Goal: Information Seeking & Learning: Learn about a topic

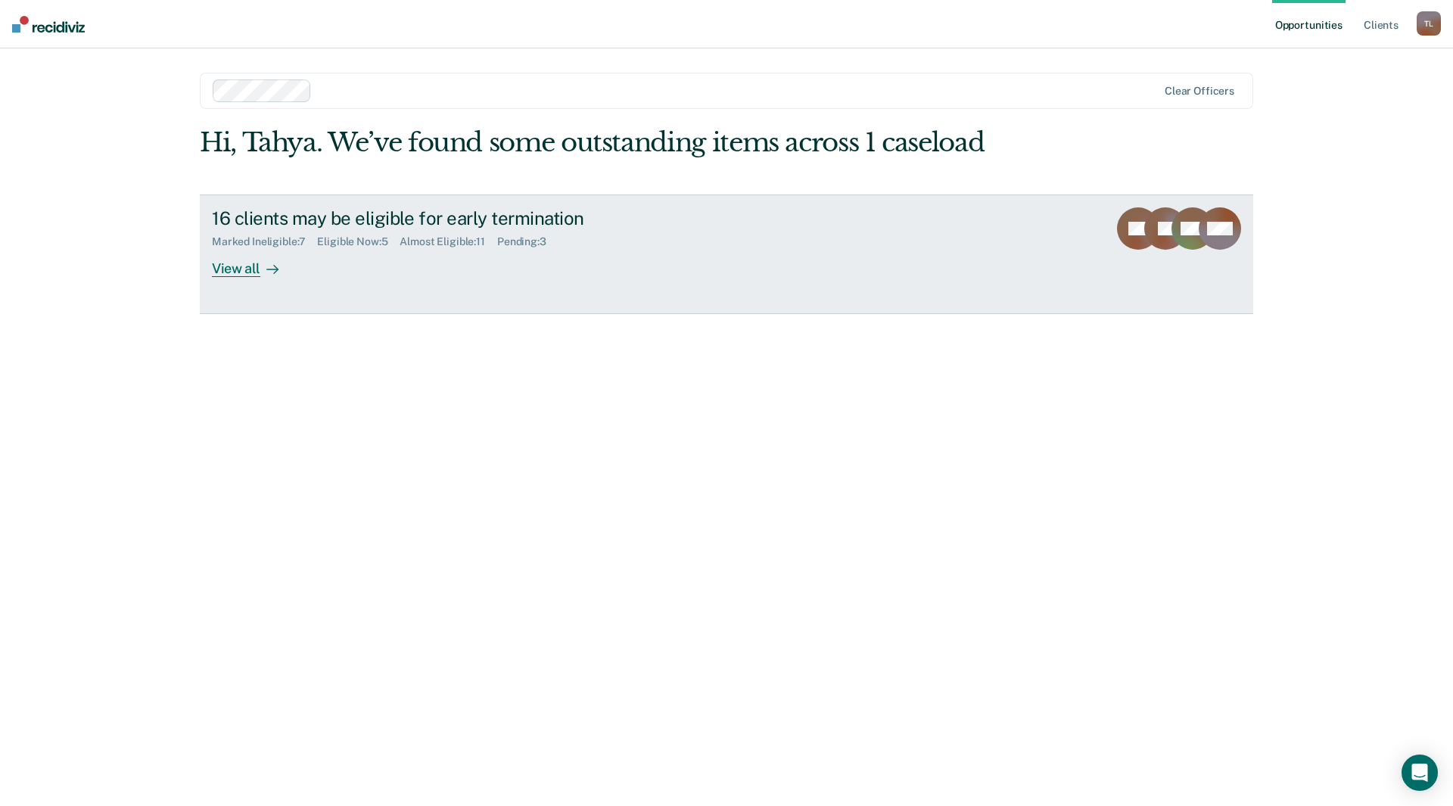
click at [221, 258] on div "View all" at bounding box center [254, 262] width 85 height 30
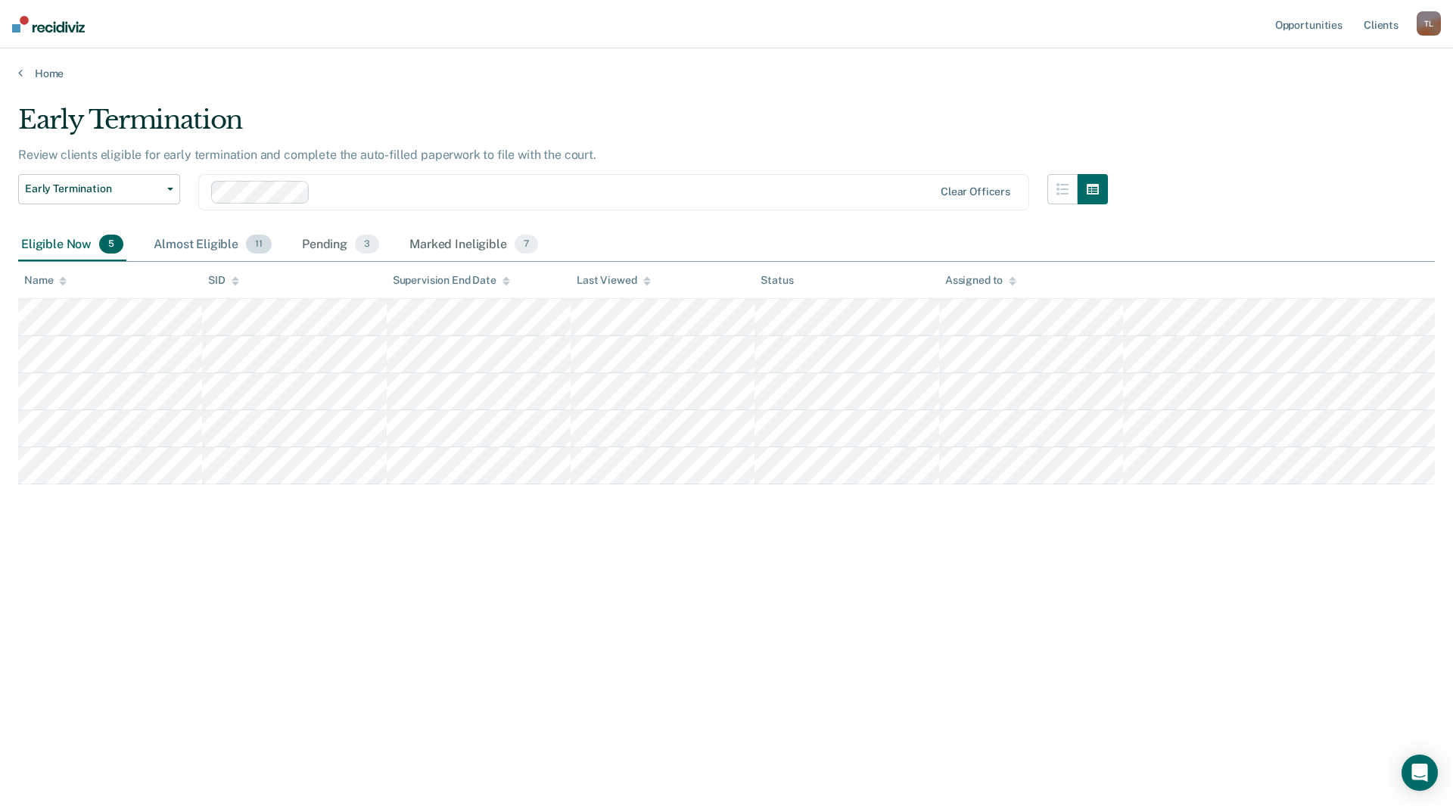
click at [229, 247] on div "Almost Eligible 11" at bounding box center [213, 245] width 124 height 33
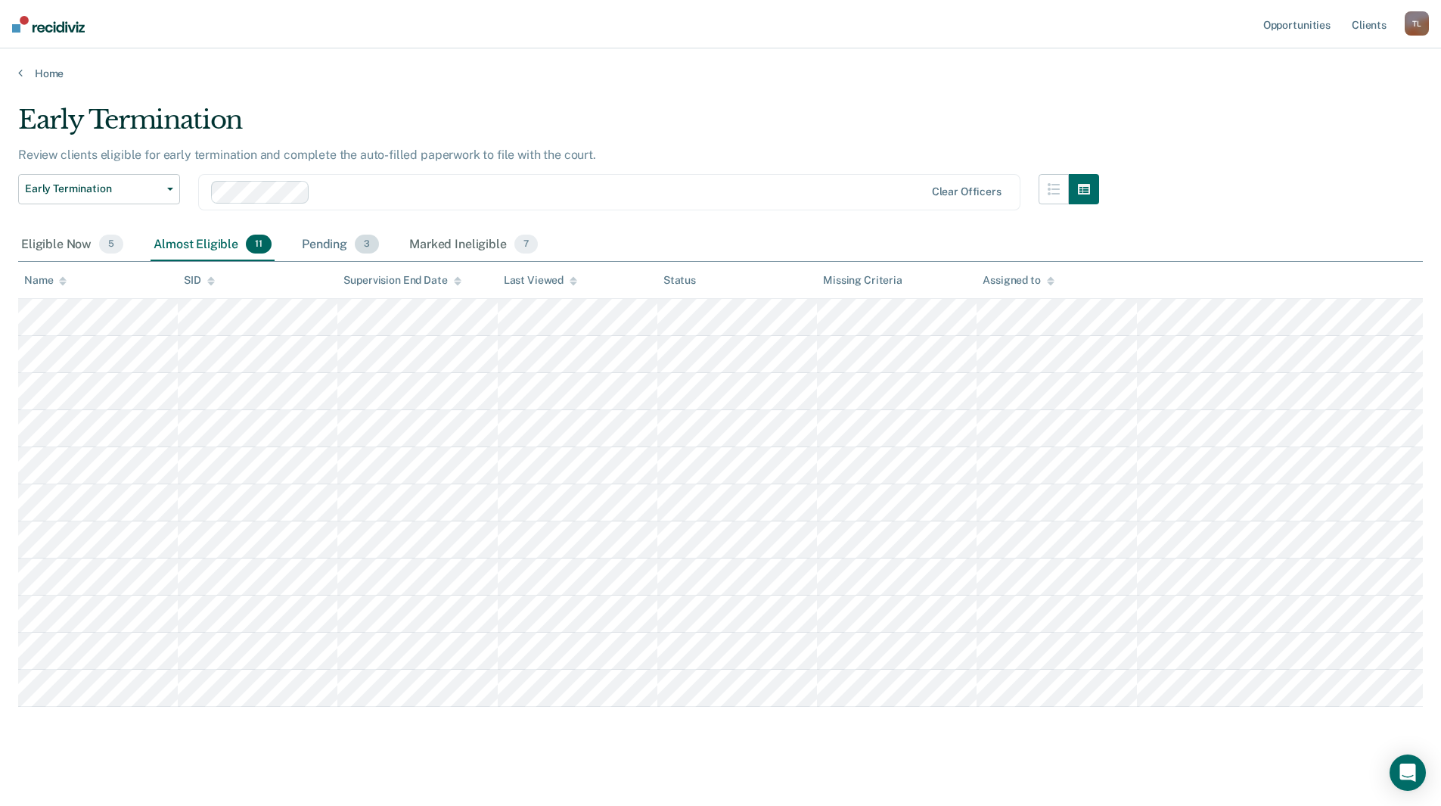
click at [339, 248] on div "Pending 3" at bounding box center [340, 245] width 83 height 33
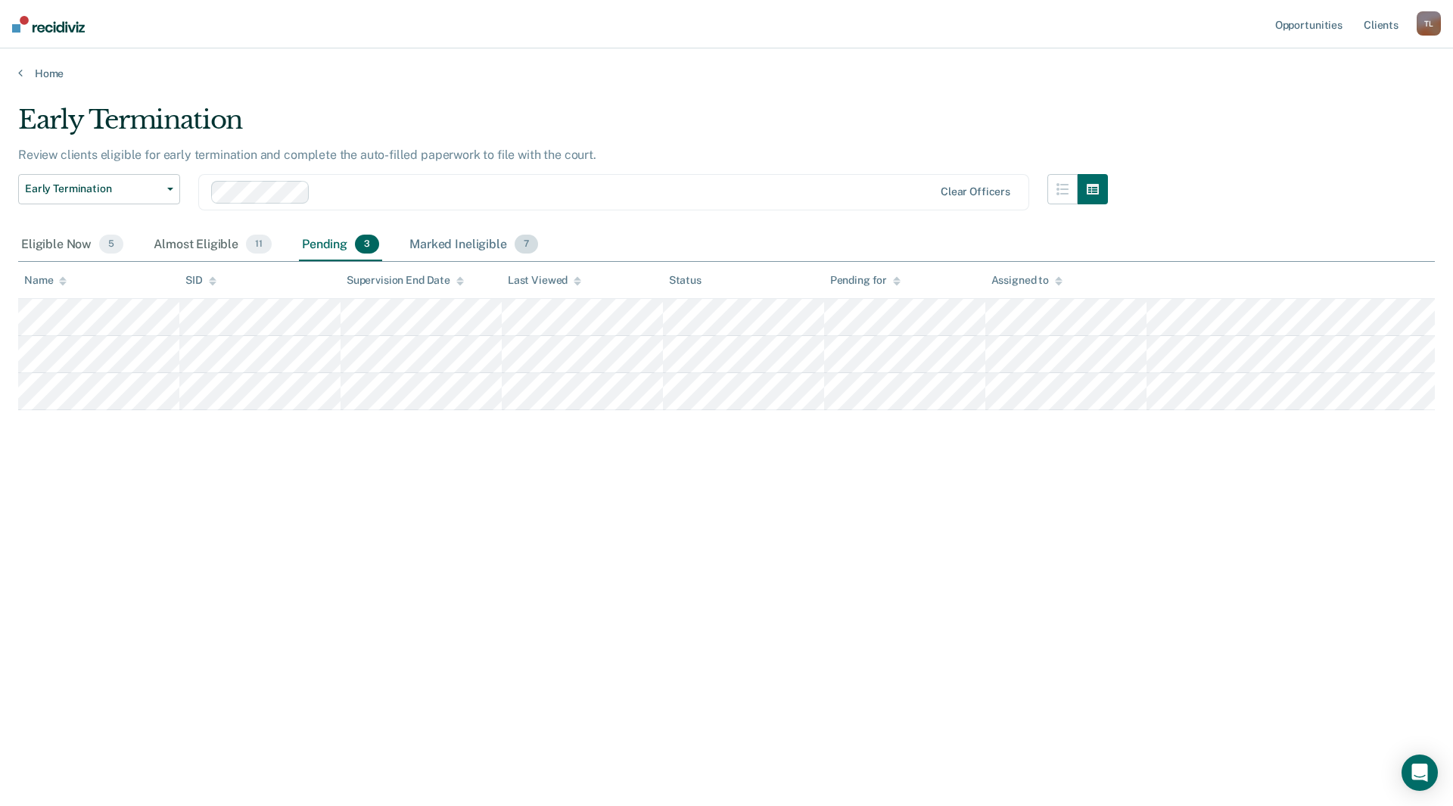
click at [435, 244] on div "Marked Ineligible 7" at bounding box center [473, 245] width 135 height 33
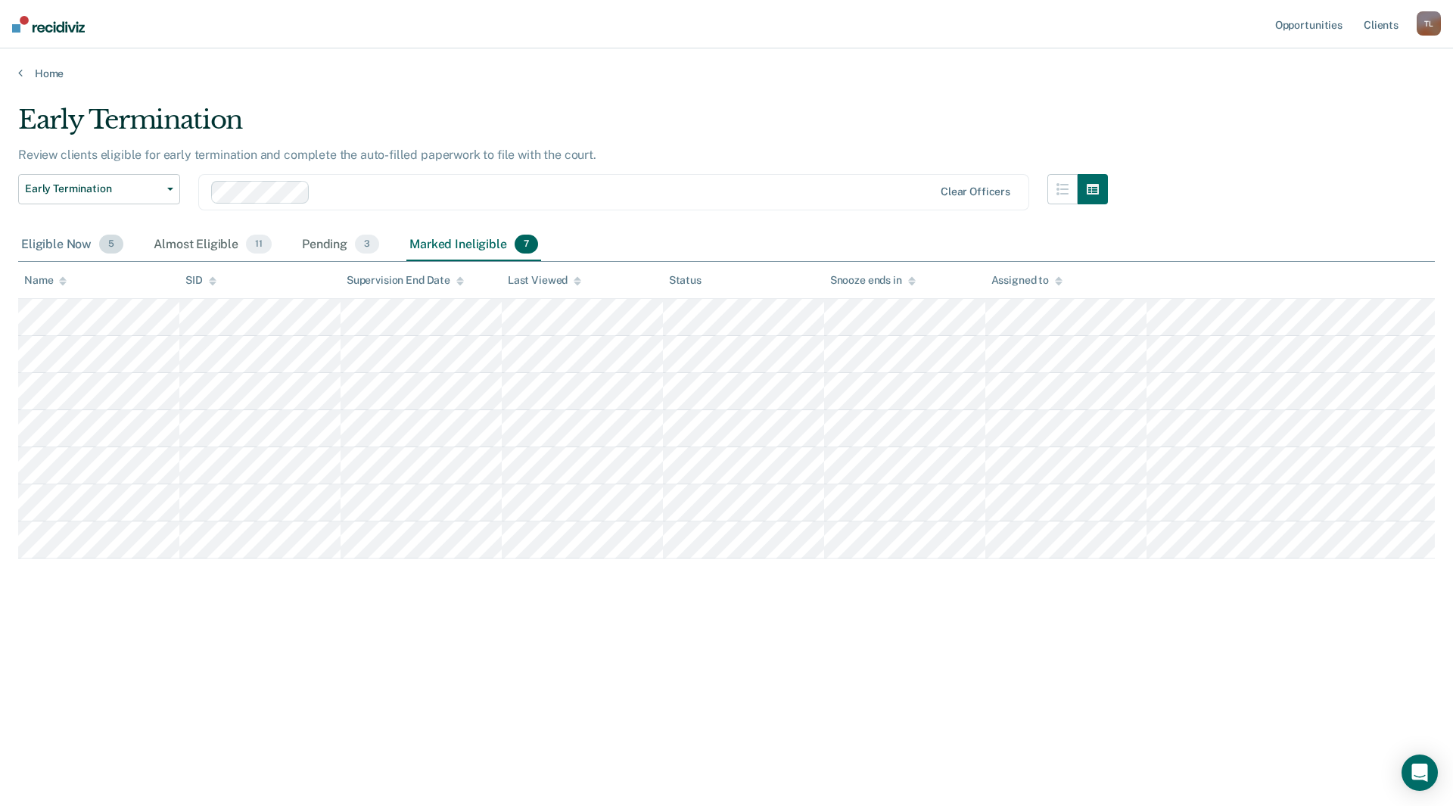
click at [60, 239] on div "Eligible Now 5" at bounding box center [72, 245] width 108 height 33
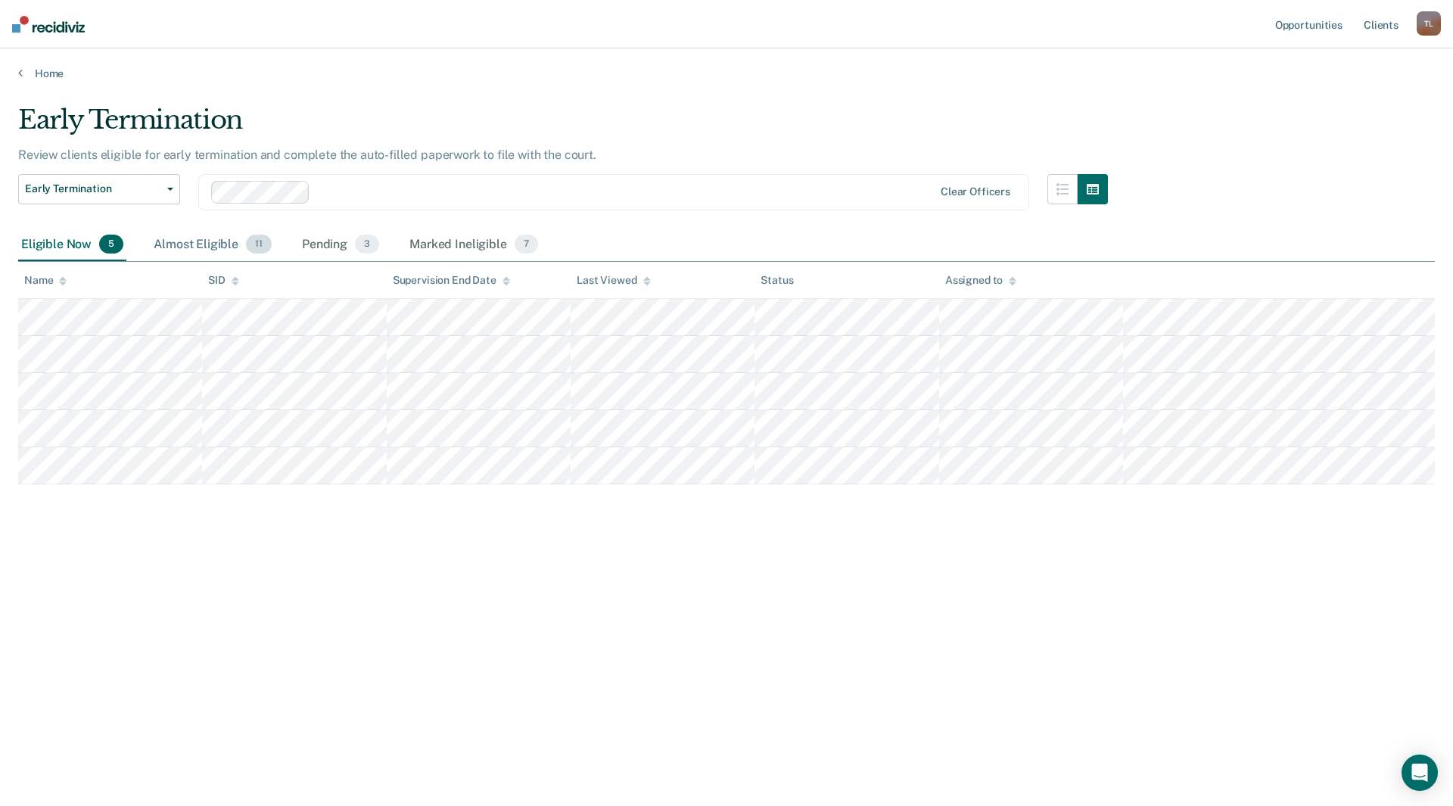
click at [230, 242] on div "Almost Eligible 11" at bounding box center [213, 245] width 124 height 33
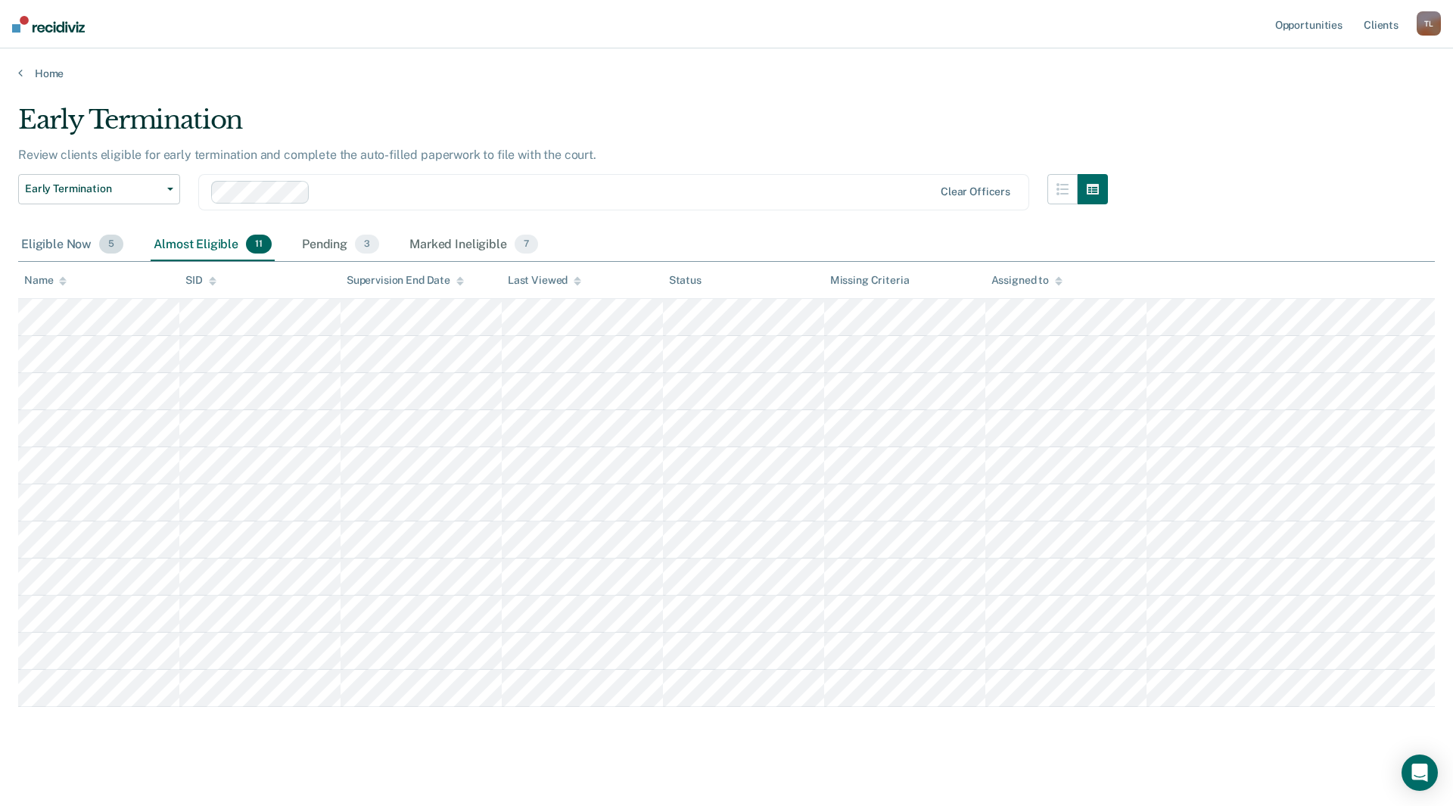
click at [101, 232] on div "Eligible Now 5" at bounding box center [72, 245] width 108 height 33
